Goal: Information Seeking & Learning: Check status

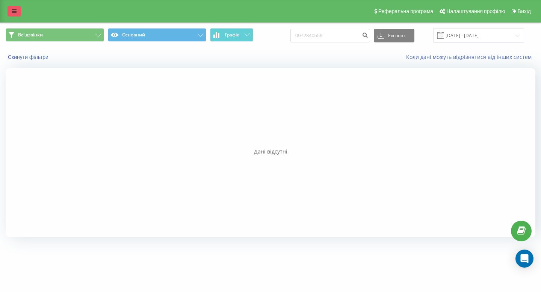
click at [17, 13] on link at bounding box center [15, 11] width 14 height 11
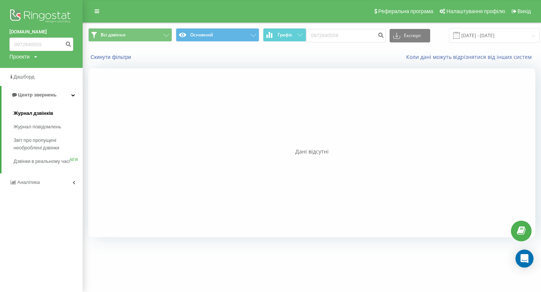
click at [26, 111] on span "Журнал дзвінків" at bounding box center [34, 114] width 40 height 8
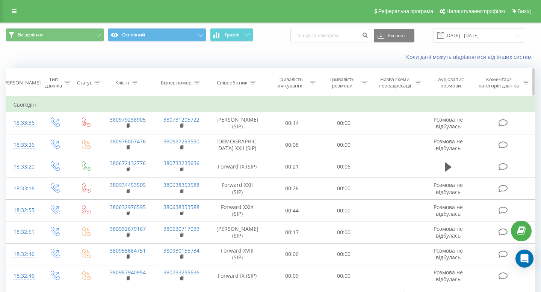
click at [136, 83] on icon at bounding box center [135, 83] width 7 height 4
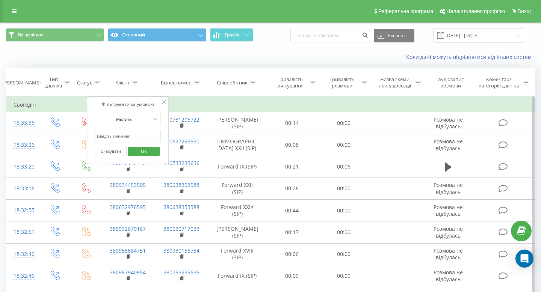
click at [116, 134] on input "text" at bounding box center [128, 136] width 66 height 13
paste input "0677496920"
type input "0677496920"
click at [138, 154] on span "OK" at bounding box center [143, 151] width 21 height 12
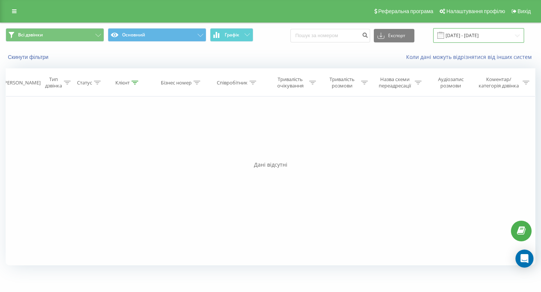
click at [473, 37] on input "22.08.2025 - 22.09.2025" at bounding box center [478, 35] width 91 height 15
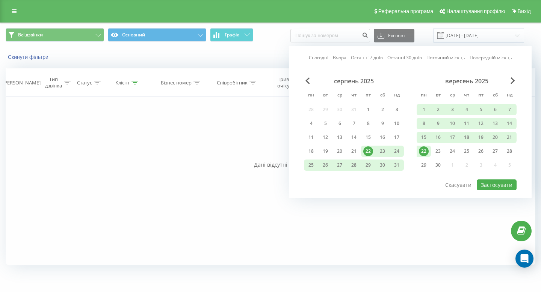
click at [511, 76] on div "Сьогодні Вчора Останні 7 днів Останні 30 днів Поточний місяць Попередній місяць…" at bounding box center [410, 122] width 243 height 152
click at [513, 83] on span "Next Month" at bounding box center [513, 80] width 5 height 7
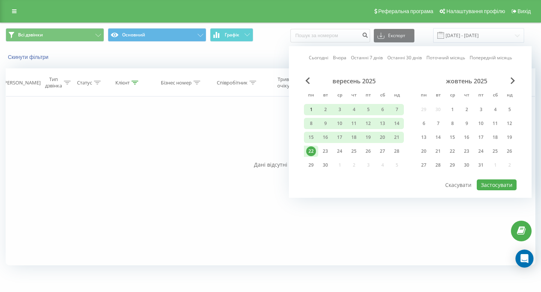
click at [312, 108] on div "1" at bounding box center [311, 110] width 10 height 10
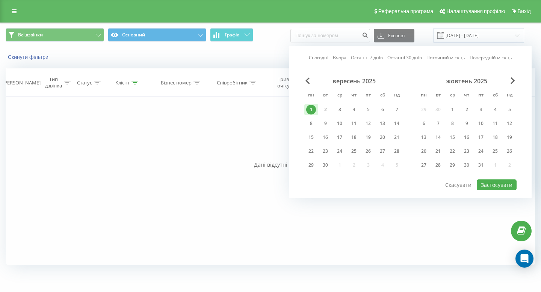
click at [309, 73] on div "Сьогодні Вчора Останні 7 днів Останні 30 днів Поточний місяць Попередній місяць…" at bounding box center [410, 122] width 243 height 152
click at [309, 76] on div "Сьогодні Вчора Останні 7 днів Останні 30 днів Поточний місяць Попередній місяць…" at bounding box center [410, 122] width 243 height 152
click at [307, 82] on span "Previous Month" at bounding box center [308, 80] width 5 height 7
click at [367, 109] on div "1" at bounding box center [369, 110] width 10 height 10
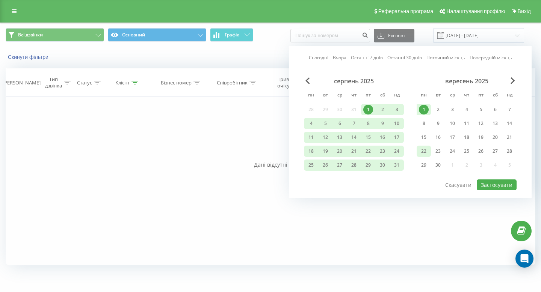
click at [421, 151] on div "22" at bounding box center [424, 152] width 10 height 10
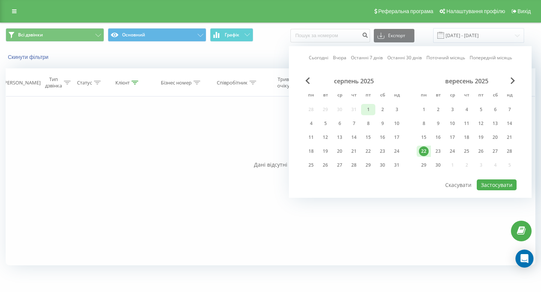
click at [365, 106] on div "1" at bounding box center [369, 110] width 10 height 10
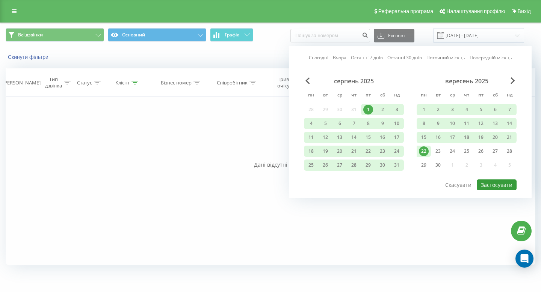
click at [486, 185] on button "Застосувати" at bounding box center [497, 185] width 40 height 11
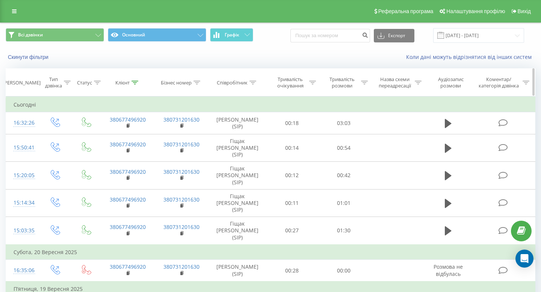
click at [132, 84] on icon at bounding box center [135, 83] width 7 height 4
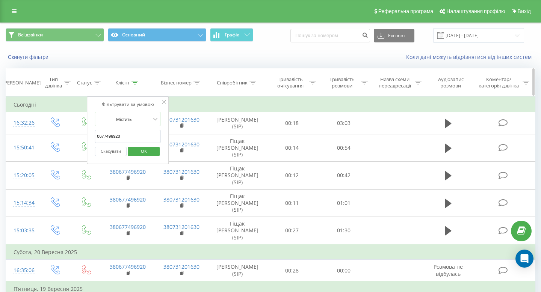
click at [192, 92] on th "Бізнес номер" at bounding box center [182, 83] width 54 height 28
click at [147, 151] on span "OK" at bounding box center [143, 151] width 21 height 12
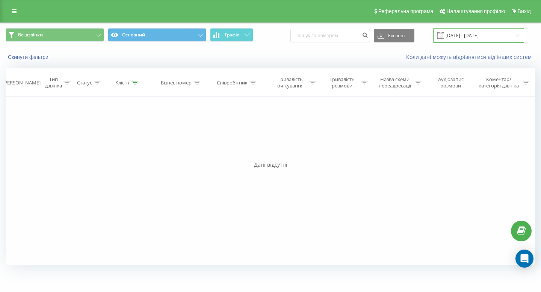
click at [480, 32] on input "01.08.2025 - 22.09.2025" at bounding box center [478, 35] width 91 height 15
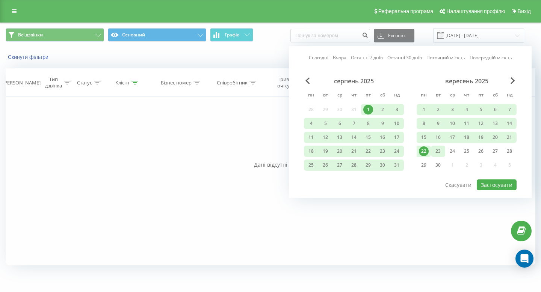
click at [438, 152] on div "23" at bounding box center [438, 152] width 10 height 10
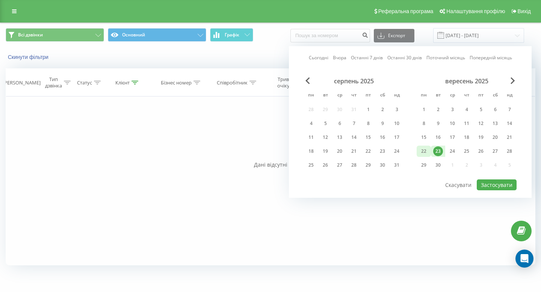
click at [427, 152] on div "22" at bounding box center [424, 152] width 10 height 10
click at [426, 109] on div "1" at bounding box center [424, 110] width 10 height 10
click at [428, 152] on div "22" at bounding box center [424, 152] width 10 height 10
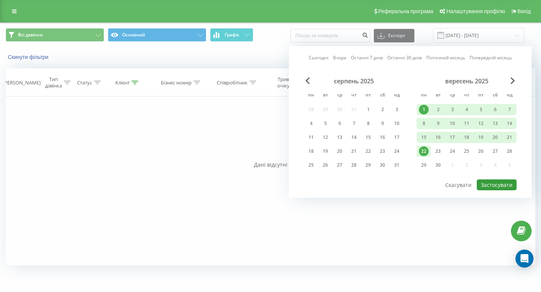
click at [496, 185] on button "Застосувати" at bounding box center [497, 185] width 40 height 11
type input "01.09.2025 - 22.09.2025"
